Goal: Communication & Community: Answer question/provide support

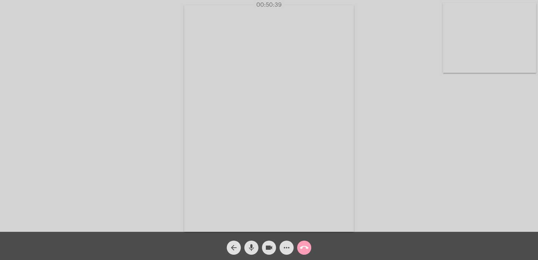
click at [306, 249] on mat-icon "call_end" at bounding box center [304, 247] width 8 height 8
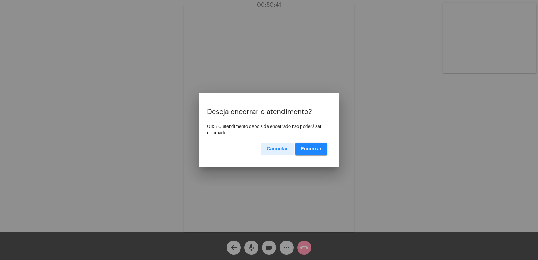
click at [316, 153] on button "Encerrar" at bounding box center [311, 148] width 32 height 13
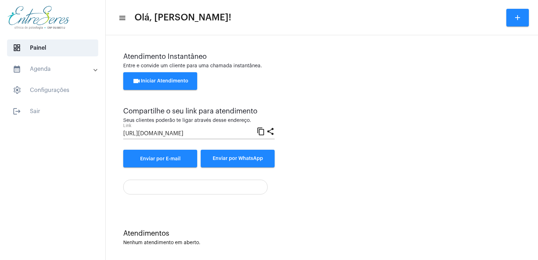
click at [363, 140] on div "Atendimento Instantâneo Entre e convide um cliente para uma chamada instantânea…" at bounding box center [321, 110] width 397 height 114
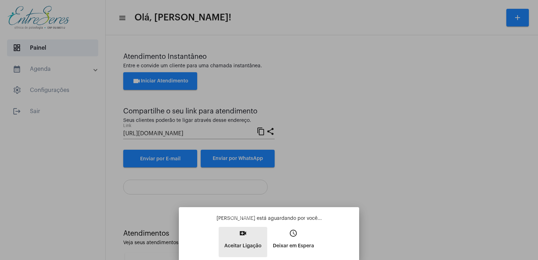
click at [245, 239] on p "Aceitar Ligação" at bounding box center [242, 245] width 37 height 13
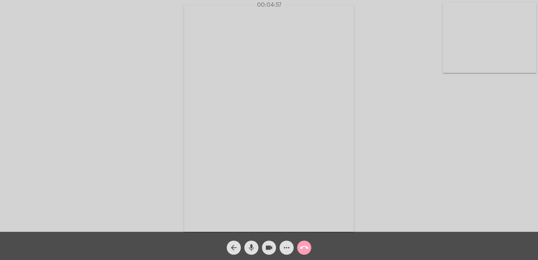
click at [303, 250] on mat-icon "call_end" at bounding box center [304, 247] width 8 height 8
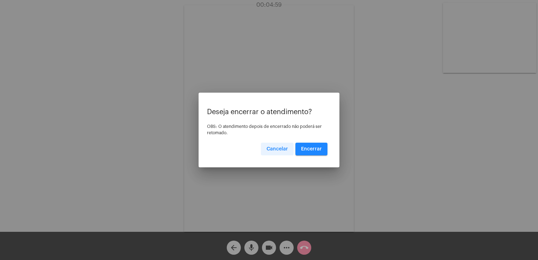
click at [277, 149] on span "Cancelar" at bounding box center [276, 148] width 21 height 5
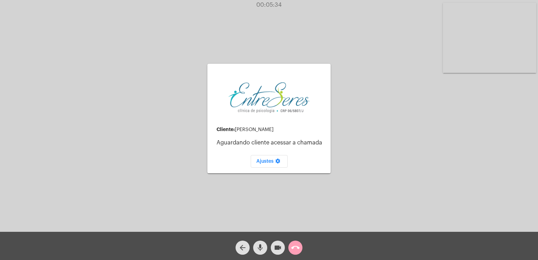
click at [292, 246] on mat-icon "call_end" at bounding box center [295, 247] width 8 height 8
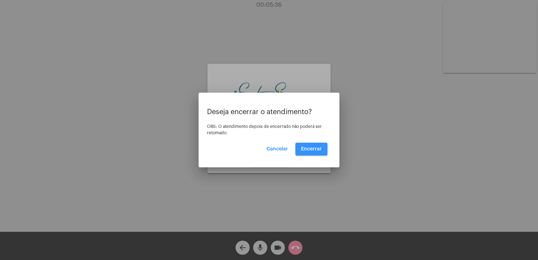
click at [305, 150] on span "Encerrar" at bounding box center [311, 148] width 21 height 5
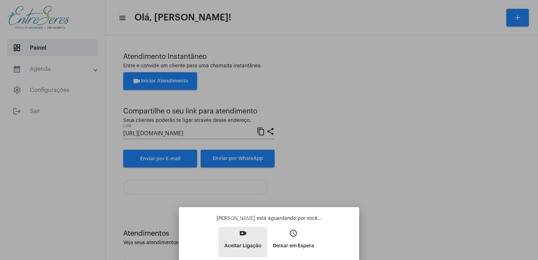
click at [250, 249] on p "Aceitar Ligação" at bounding box center [242, 245] width 37 height 13
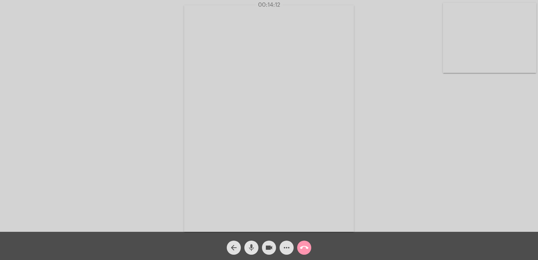
click at [254, 247] on mat-icon "mic" at bounding box center [251, 247] width 8 height 8
click at [254, 247] on mat-icon "mic_off" at bounding box center [251, 247] width 8 height 8
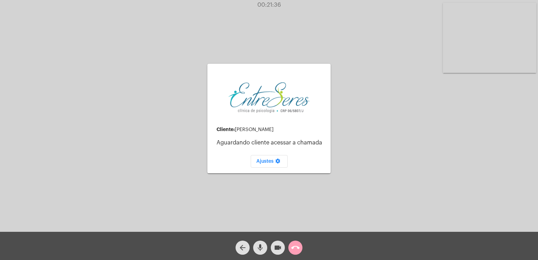
click at [297, 242] on span "call_end" at bounding box center [295, 247] width 8 height 14
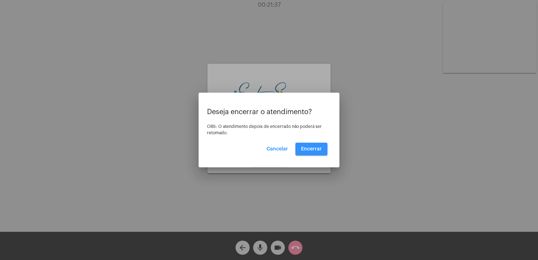
click at [309, 153] on button "Encerrar" at bounding box center [311, 148] width 32 height 13
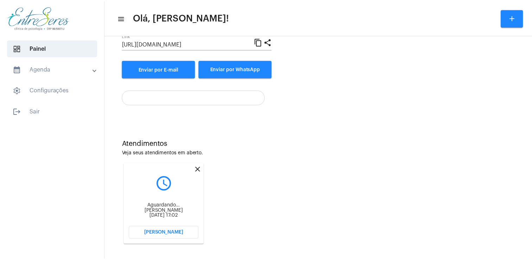
scroll to position [94, 0]
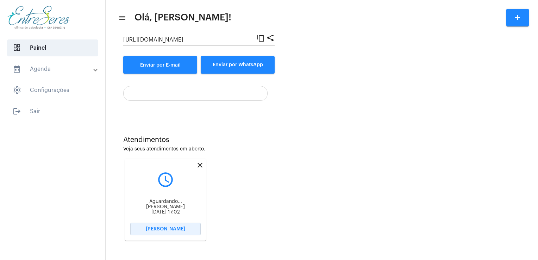
click at [154, 229] on span "Abrir Chamada" at bounding box center [165, 228] width 39 height 5
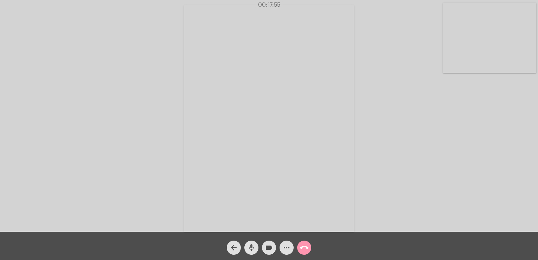
click at [251, 249] on mat-icon "mic" at bounding box center [251, 247] width 8 height 8
click at [251, 249] on mat-icon "mic_off" at bounding box center [251, 247] width 8 height 8
click at [251, 249] on mat-icon "mic" at bounding box center [251, 247] width 8 height 8
click at [251, 249] on mat-icon "mic_off" at bounding box center [251, 247] width 8 height 8
click at [251, 249] on mat-icon "mic" at bounding box center [251, 247] width 8 height 8
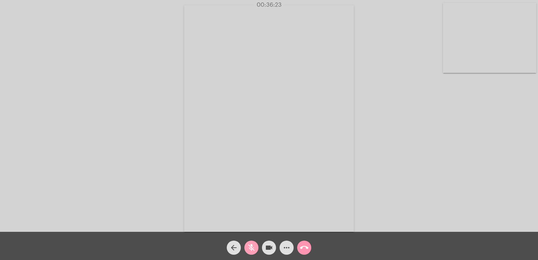
click at [251, 249] on mat-icon "mic_off" at bounding box center [251, 247] width 8 height 8
click at [252, 246] on mat-icon "mic" at bounding box center [251, 247] width 8 height 8
click at [252, 246] on mat-icon "mic_off" at bounding box center [251, 247] width 8 height 8
click at [300, 248] on mat-icon "call_end" at bounding box center [304, 247] width 8 height 8
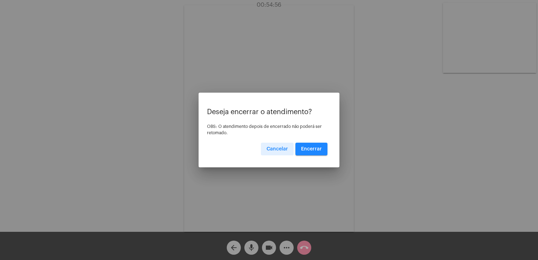
click at [301, 153] on button "Encerrar" at bounding box center [311, 148] width 32 height 13
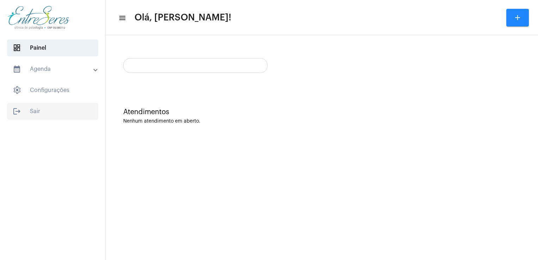
click at [47, 105] on span "logout Sair" at bounding box center [52, 111] width 91 height 17
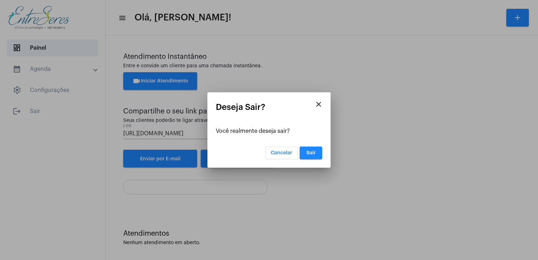
click at [316, 146] on app-logout-dialog "close Deseja Sair? Você realmente deseja sair? Cancelar Sair" at bounding box center [269, 130] width 106 height 57
click at [316, 155] on button "Sair" at bounding box center [310, 152] width 23 height 13
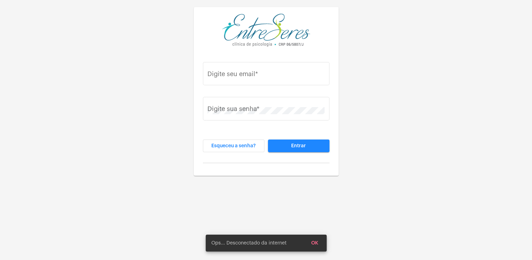
type input "juliana@entreseres.com.br"
